Goal: Complete application form

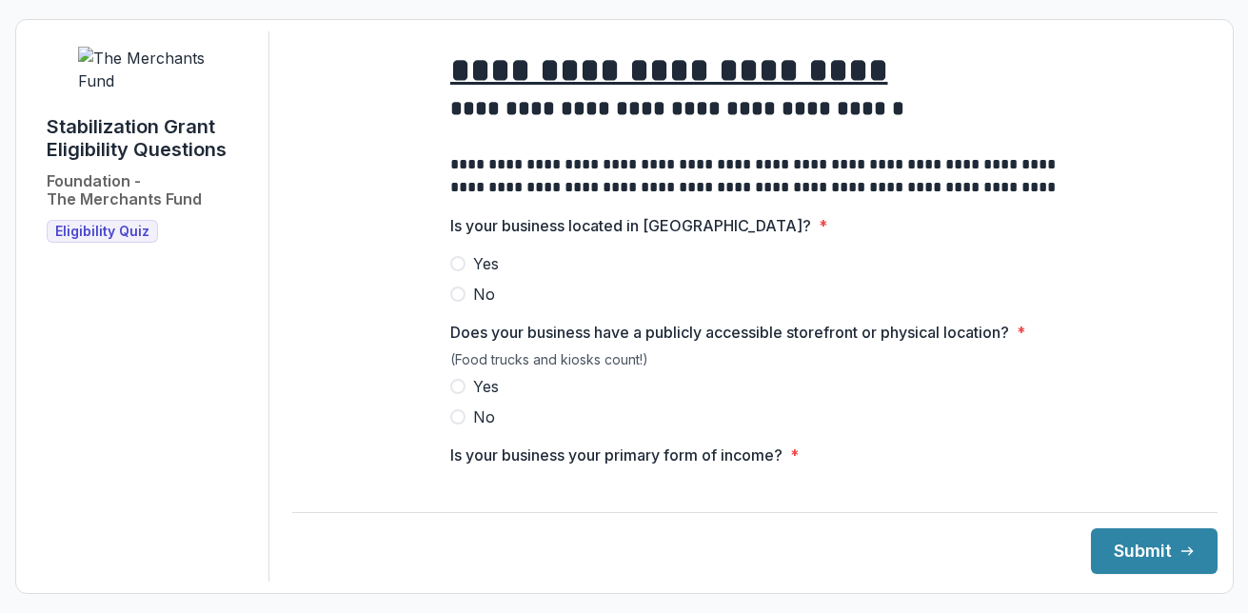
click at [452, 271] on span at bounding box center [457, 263] width 15 height 15
click at [456, 394] on span at bounding box center [457, 386] width 15 height 15
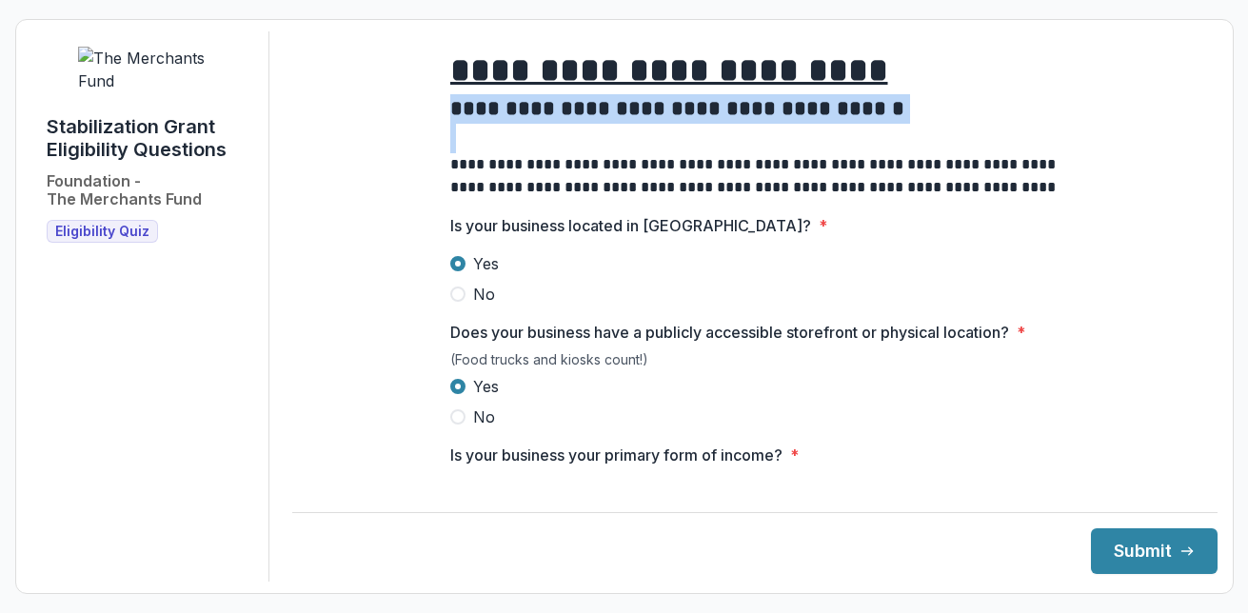
drag, startPoint x: 1201, startPoint y: 142, endPoint x: 1185, endPoint y: 97, distance: 47.6
click at [1185, 97] on main "**********" at bounding box center [754, 252] width 925 height 442
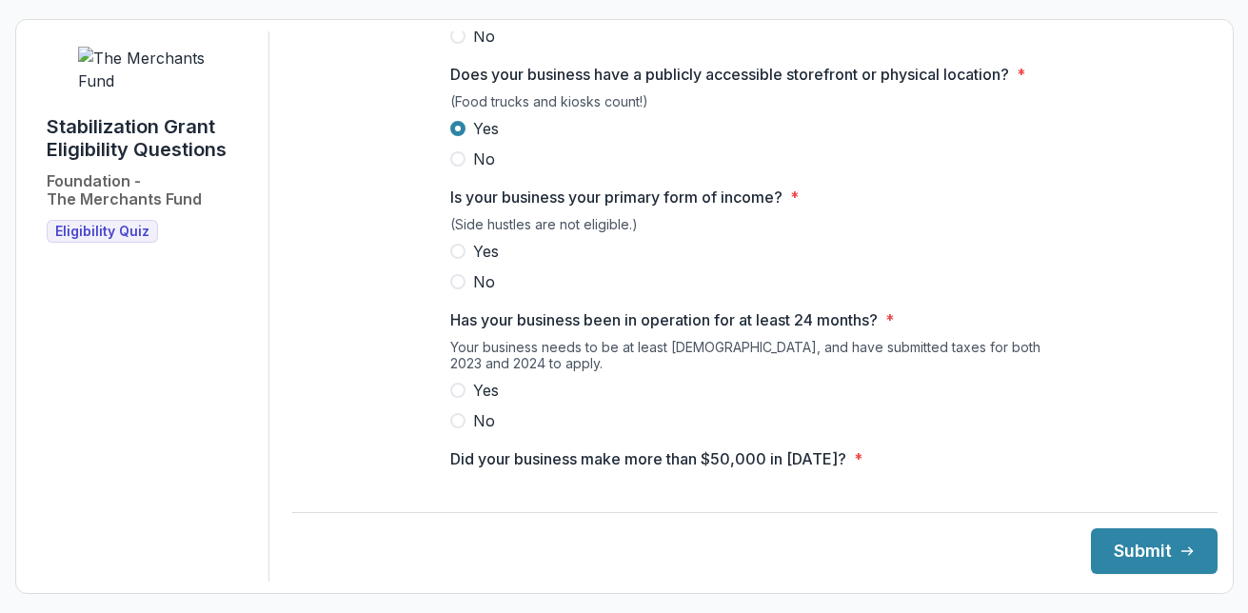
scroll to position [262, 0]
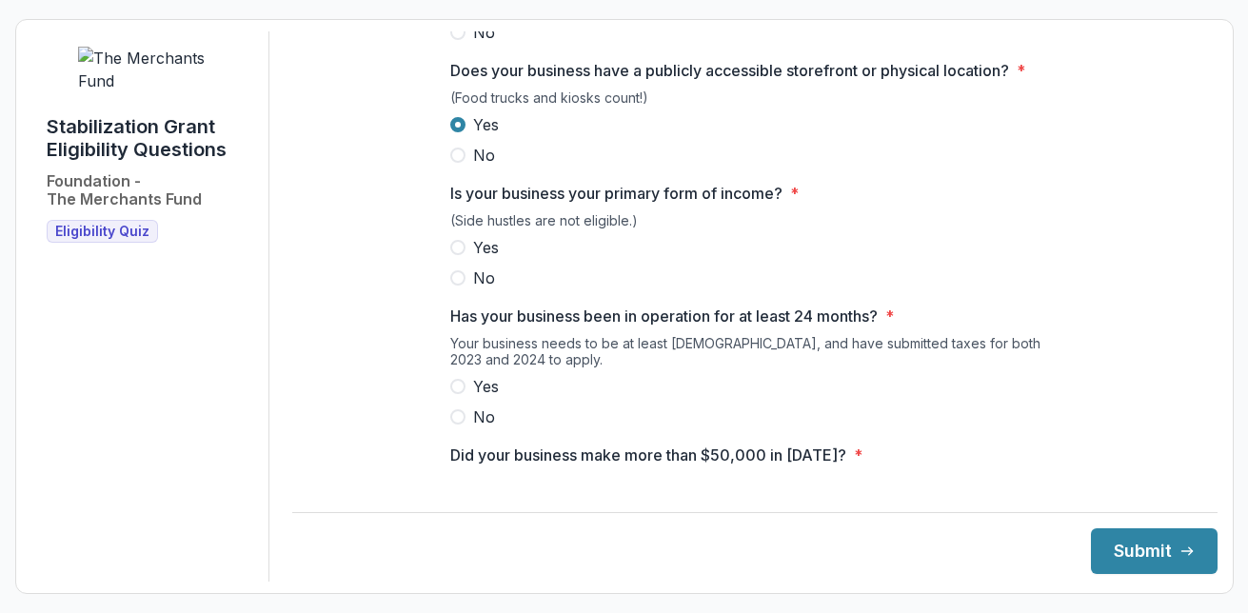
click at [451, 255] on span at bounding box center [457, 247] width 15 height 15
click at [451, 394] on span at bounding box center [457, 386] width 15 height 15
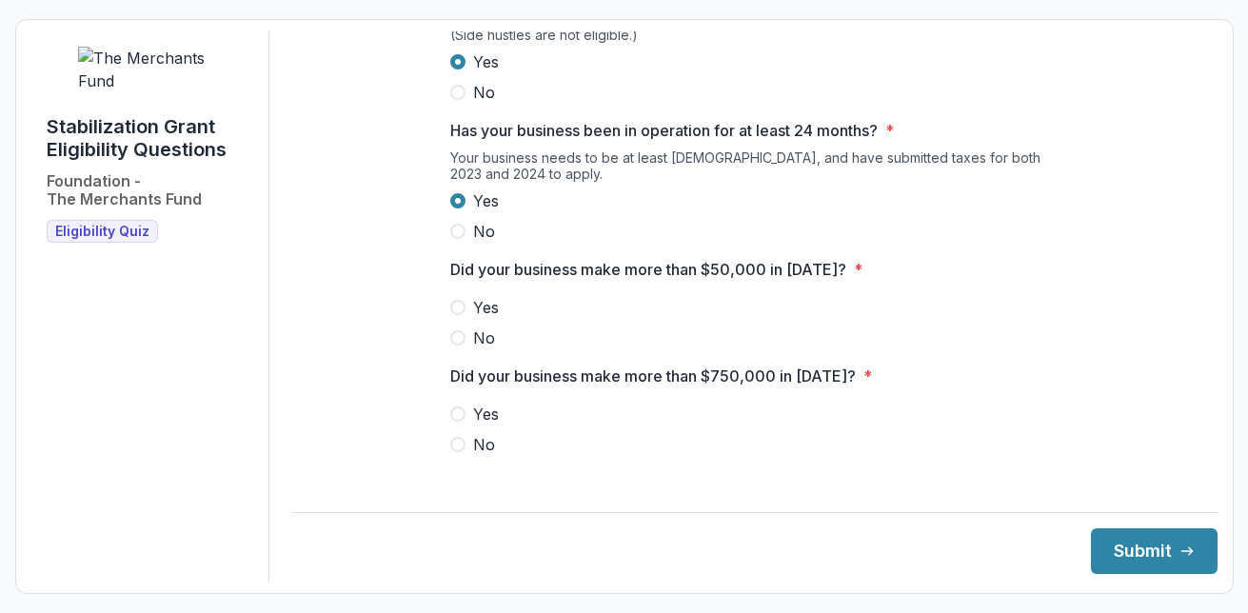
scroll to position [451, 0]
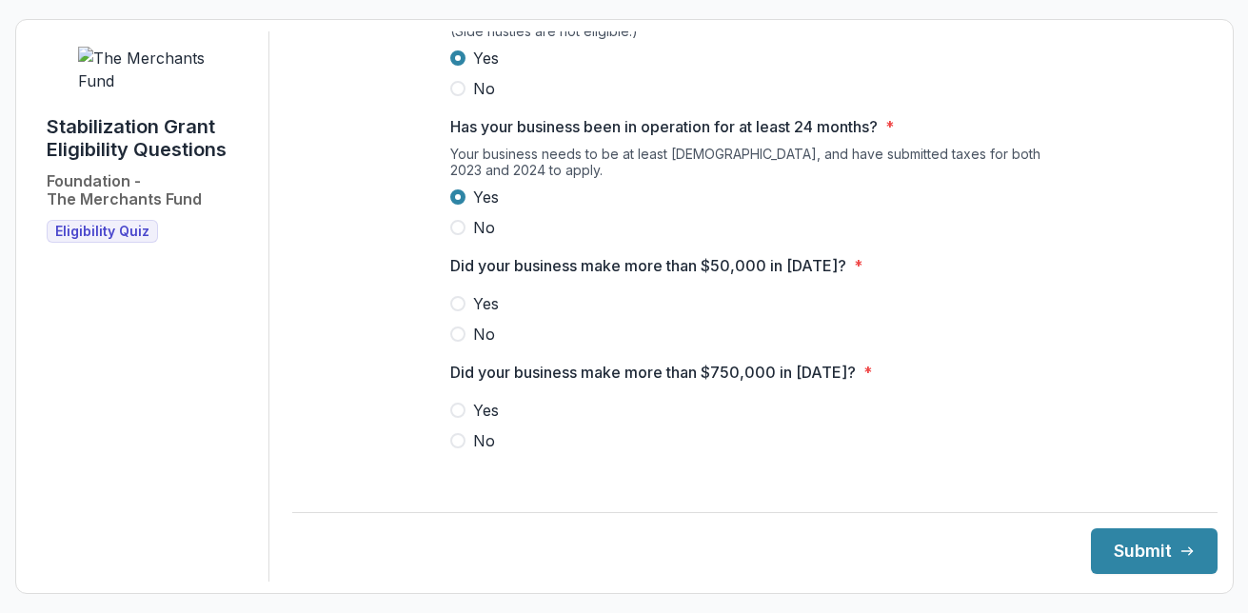
click at [450, 342] on span at bounding box center [457, 333] width 15 height 15
click at [457, 448] on span at bounding box center [457, 440] width 15 height 15
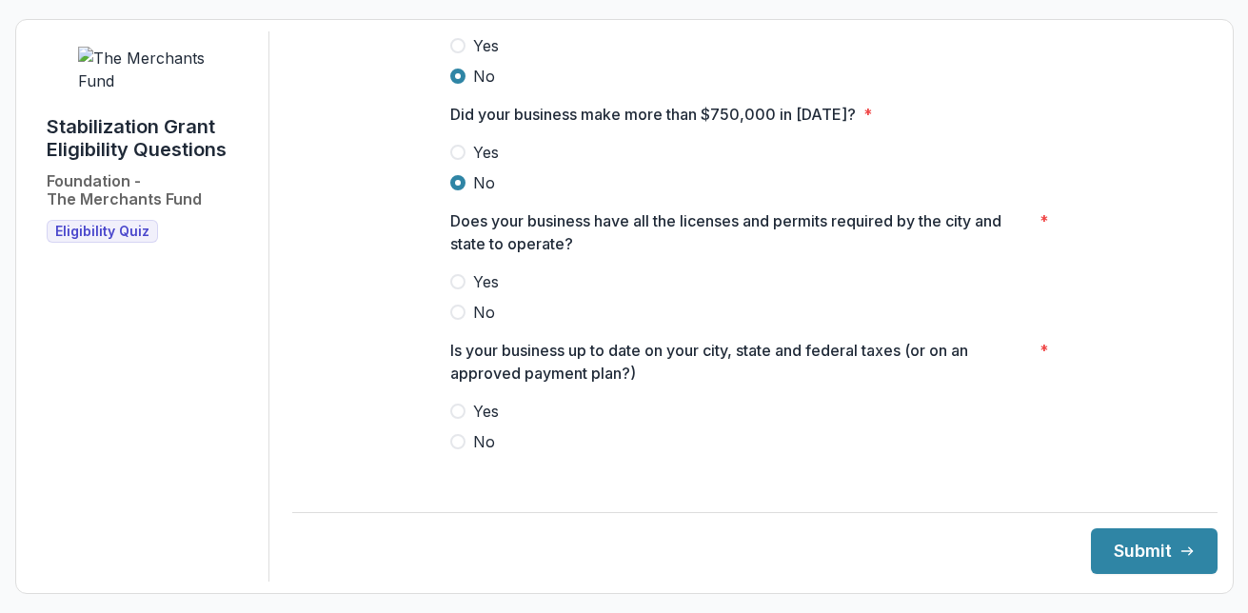
scroll to position [713, 0]
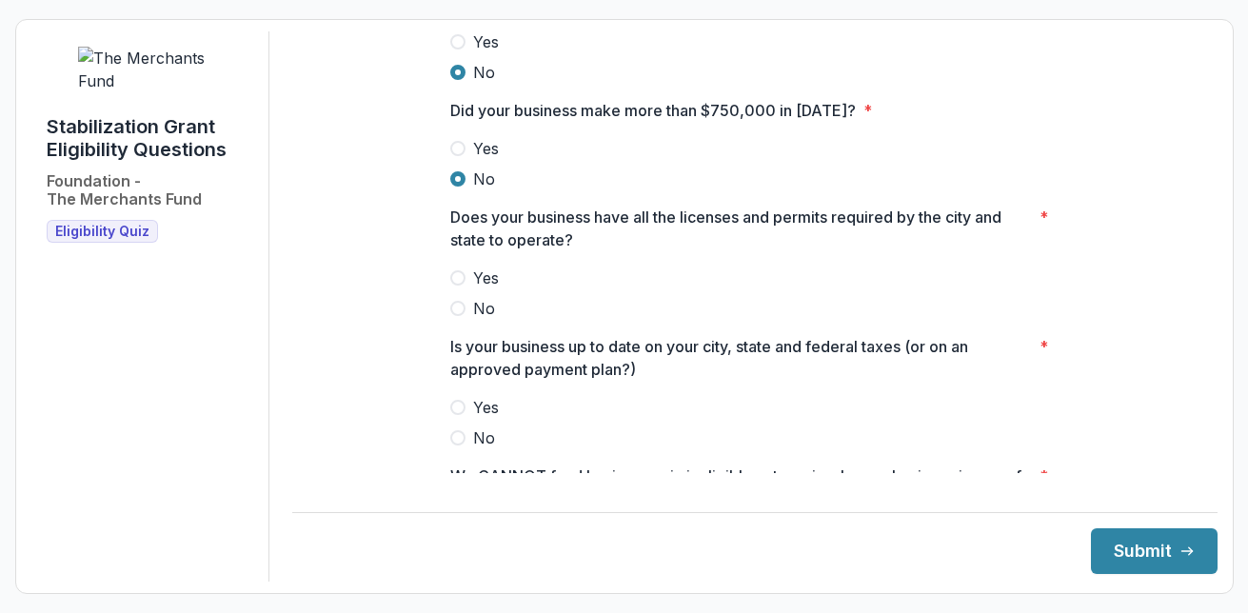
click at [454, 286] on span at bounding box center [457, 277] width 15 height 15
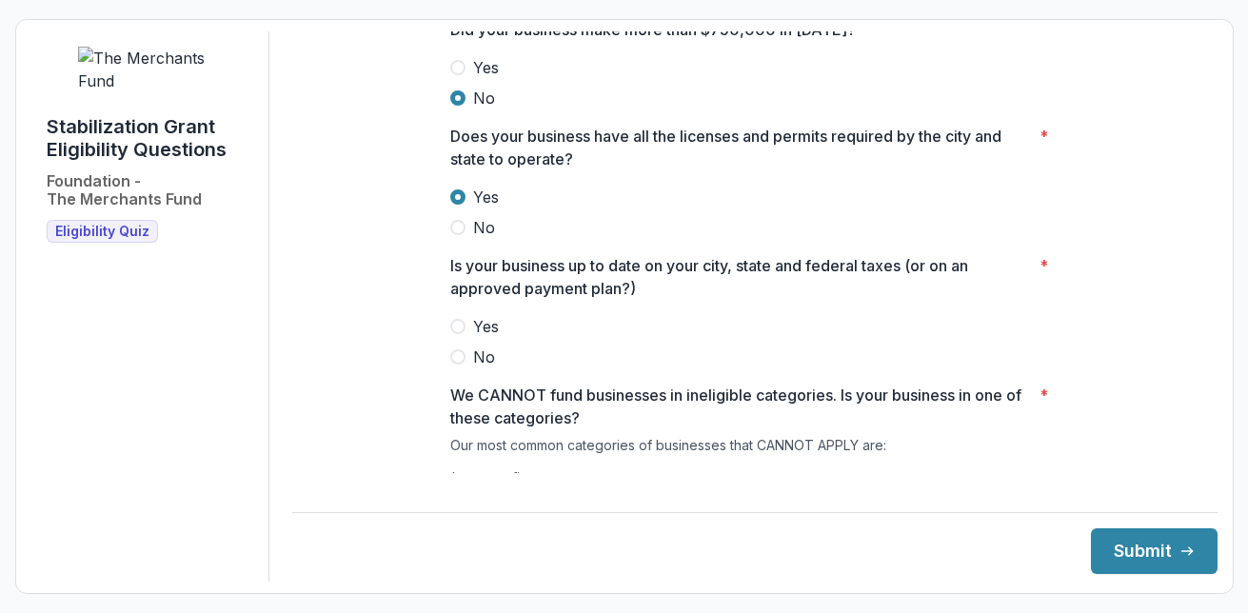
scroll to position [811, 0]
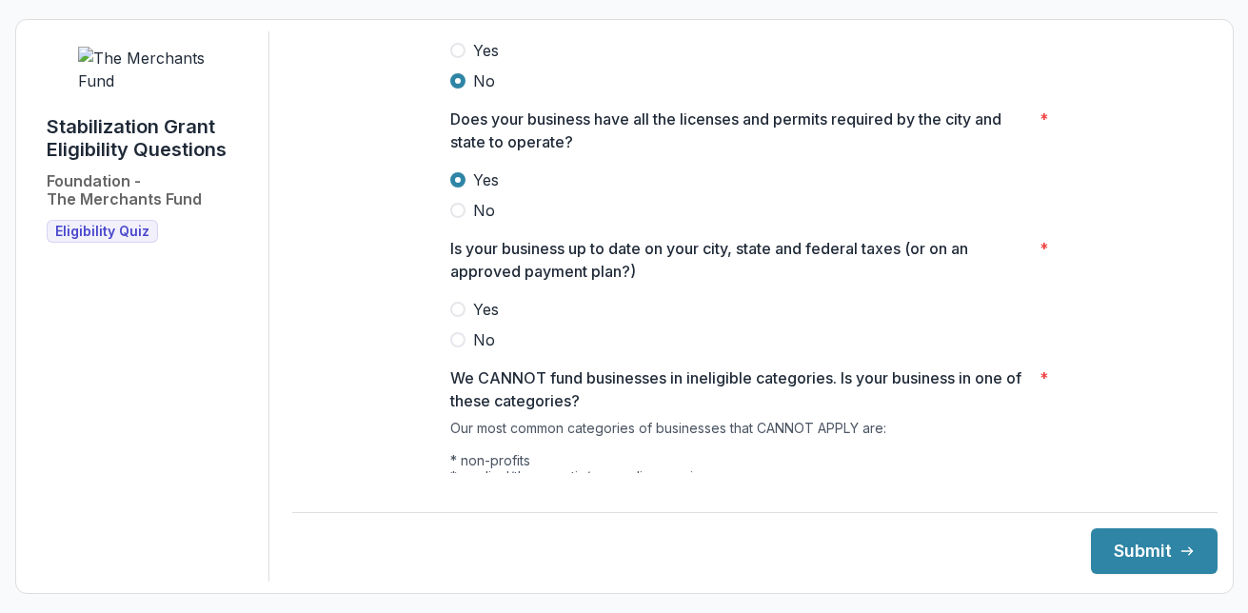
click at [456, 317] on span at bounding box center [457, 309] width 15 height 15
drag, startPoint x: 1203, startPoint y: 321, endPoint x: 1210, endPoint y: 356, distance: 35.8
click at [1210, 356] on div "**********" at bounding box center [754, 306] width 925 height 550
drag, startPoint x: 1210, startPoint y: 356, endPoint x: 1196, endPoint y: 310, distance: 47.6
click at [1196, 310] on main "**********" at bounding box center [754, 252] width 925 height 442
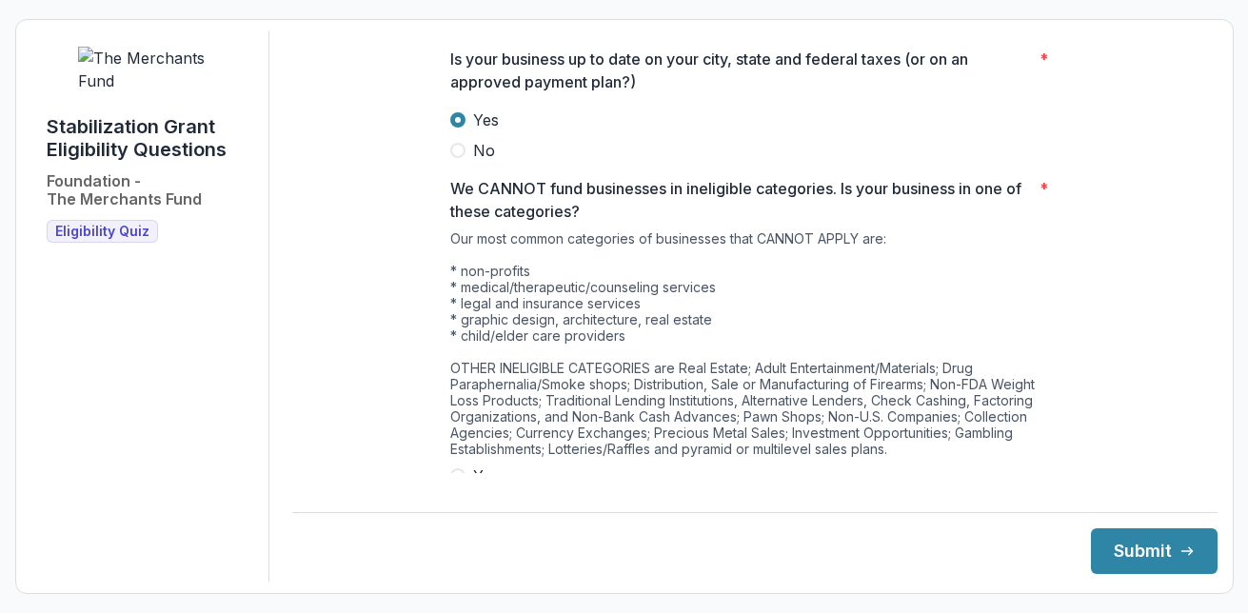
scroll to position [1010, 0]
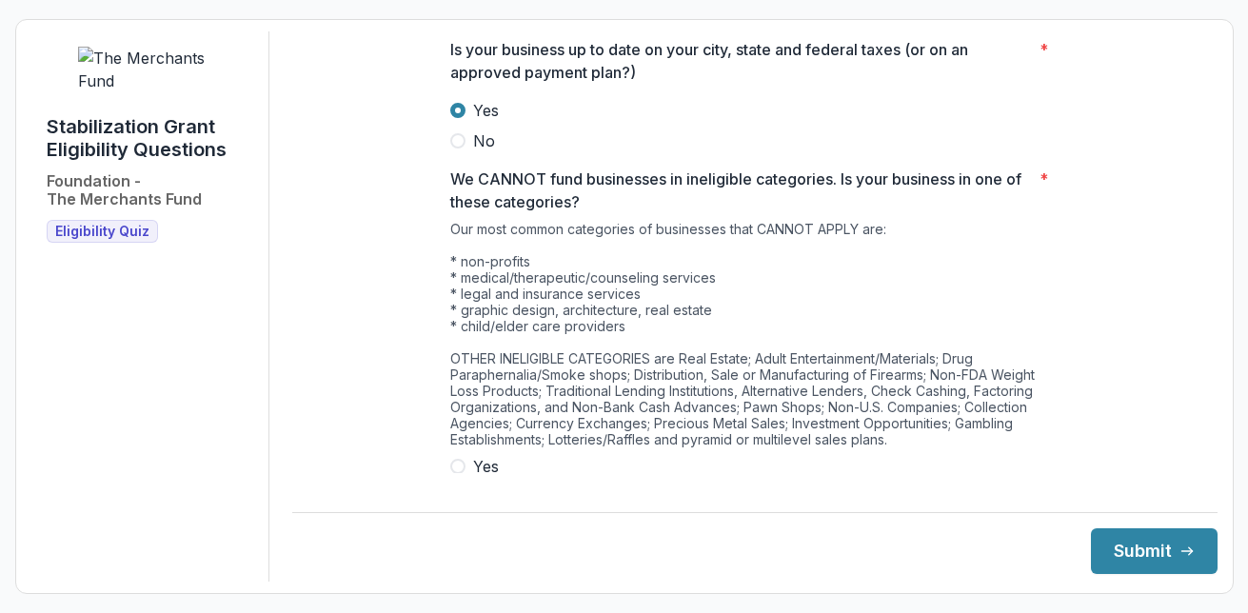
click at [456, 474] on span at bounding box center [457, 466] width 15 height 15
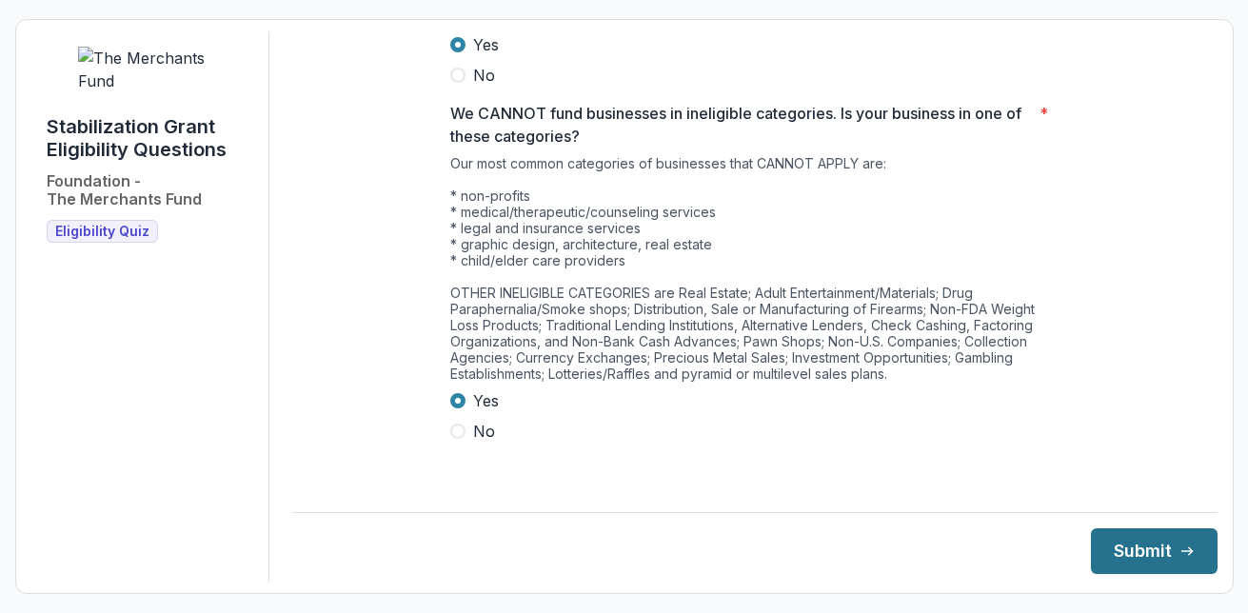
click at [1152, 549] on button "Submit" at bounding box center [1154, 551] width 127 height 46
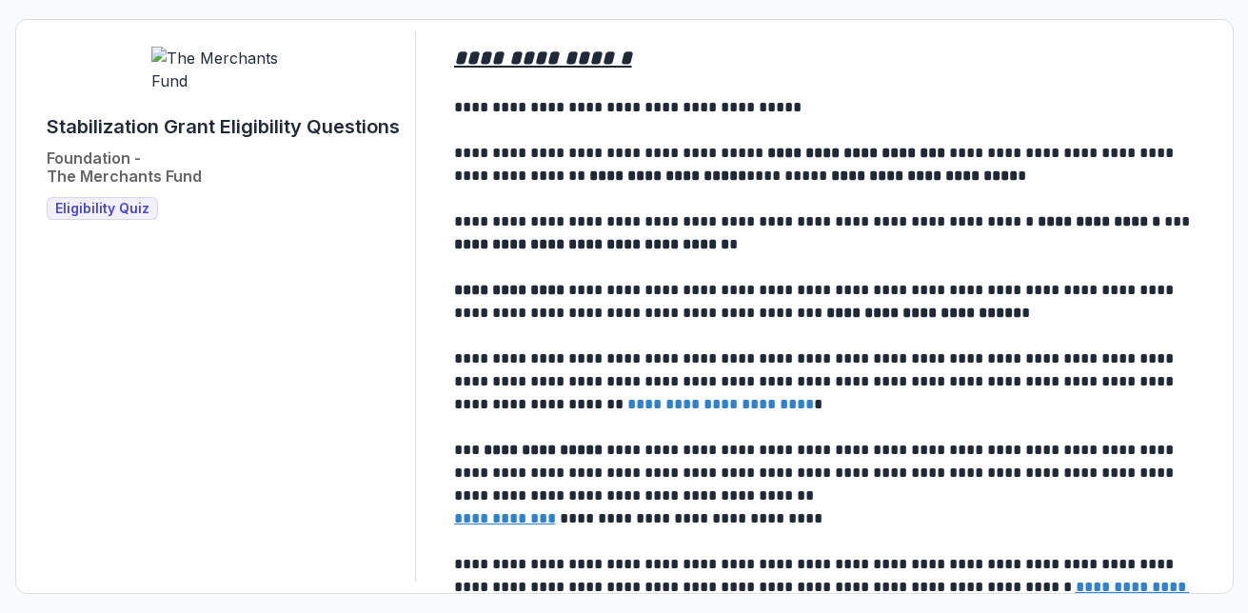
click at [524, 519] on u "**********" at bounding box center [505, 518] width 102 height 14
